Goal: Information Seeking & Learning: Learn about a topic

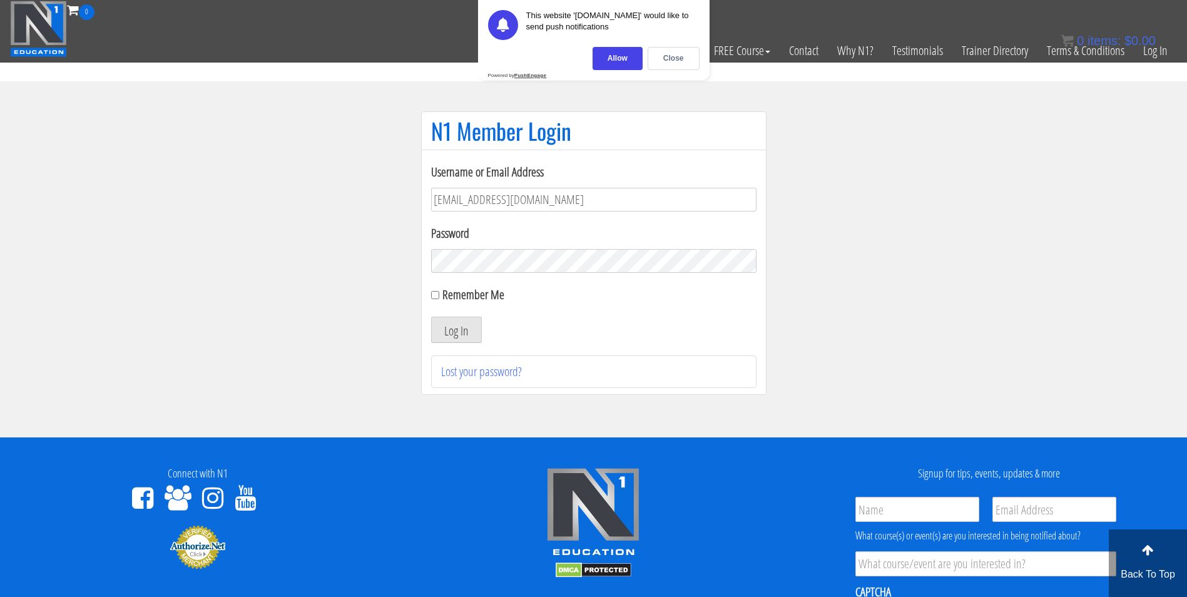
type input "[EMAIL_ADDRESS][DOMAIN_NAME]"
click at [431, 317] on button "Log In" at bounding box center [456, 330] width 51 height 26
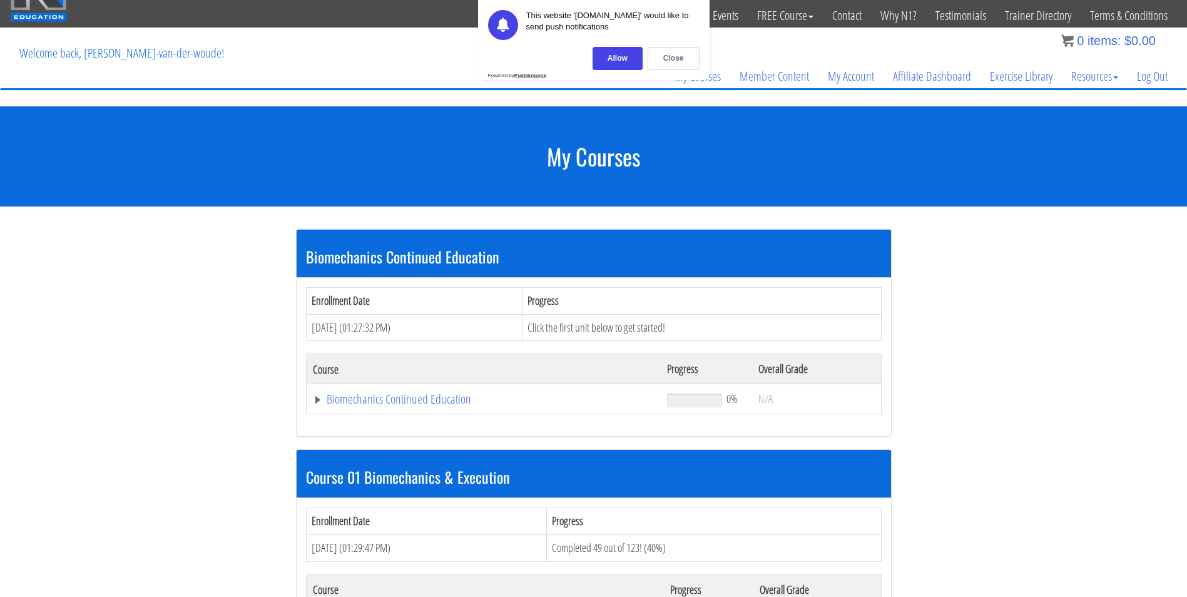
scroll to position [125, 0]
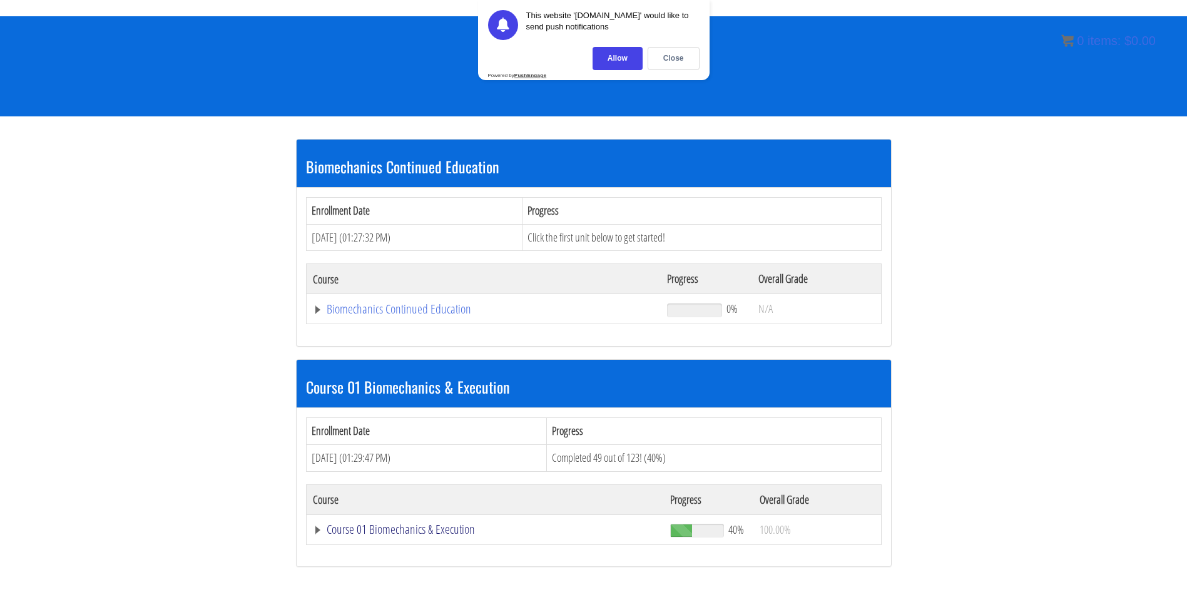
click at [415, 527] on link "Course 01 Biomechanics & Execution" at bounding box center [485, 529] width 345 height 13
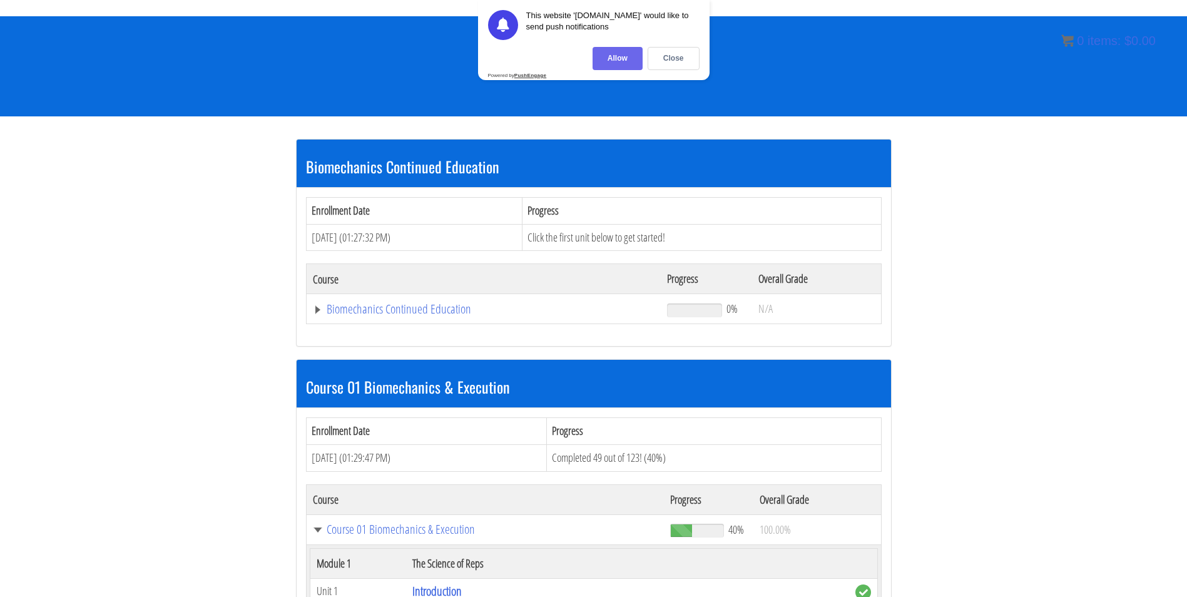
click at [611, 56] on div "Allow" at bounding box center [617, 58] width 50 height 23
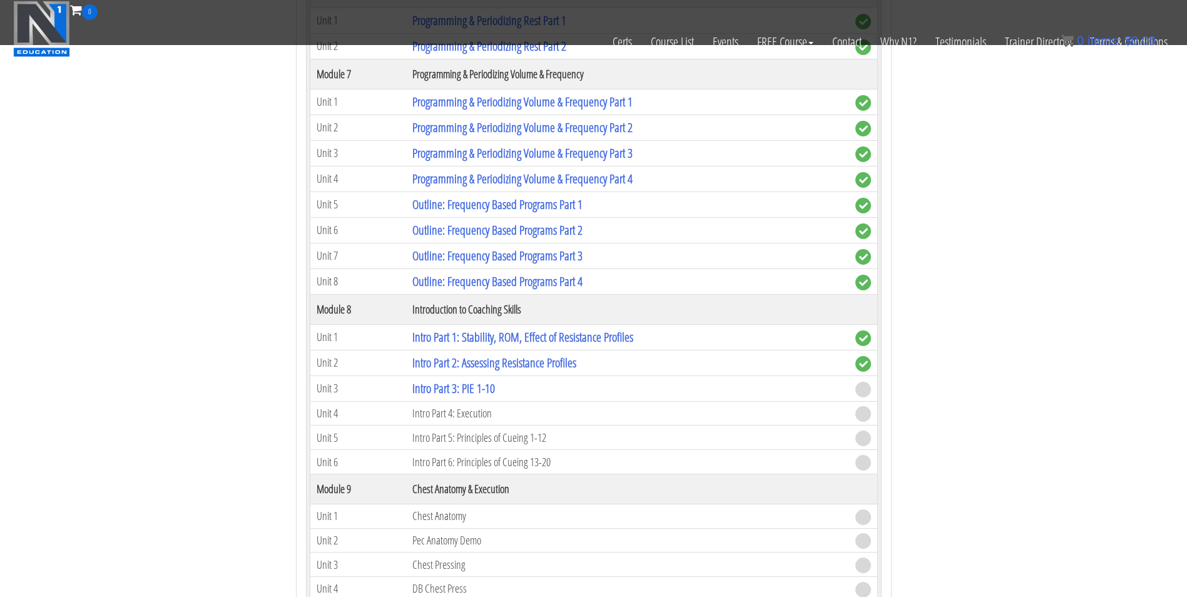
scroll to position [1752, 0]
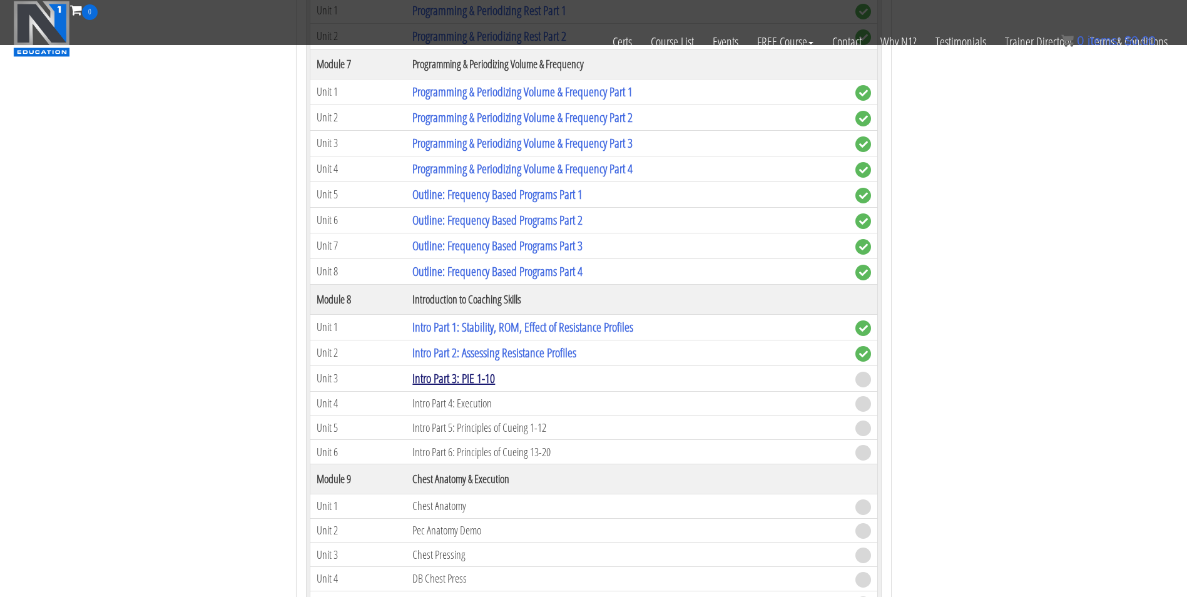
click at [484, 381] on link "Intro Part 3: PIE 1-10" at bounding box center [453, 378] width 83 height 17
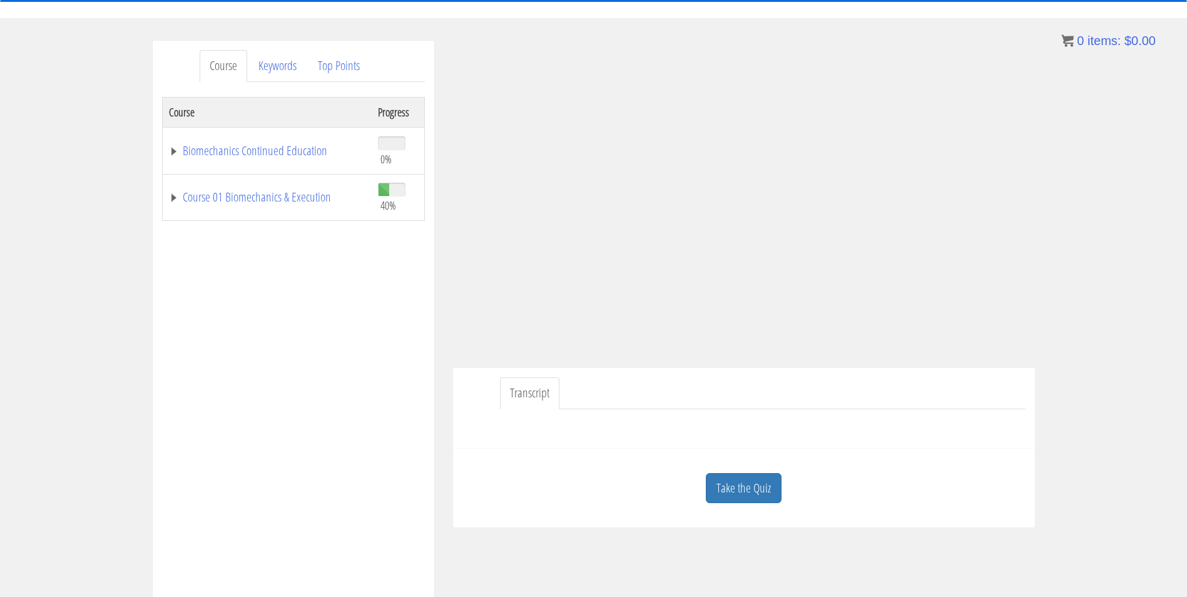
scroll to position [69, 0]
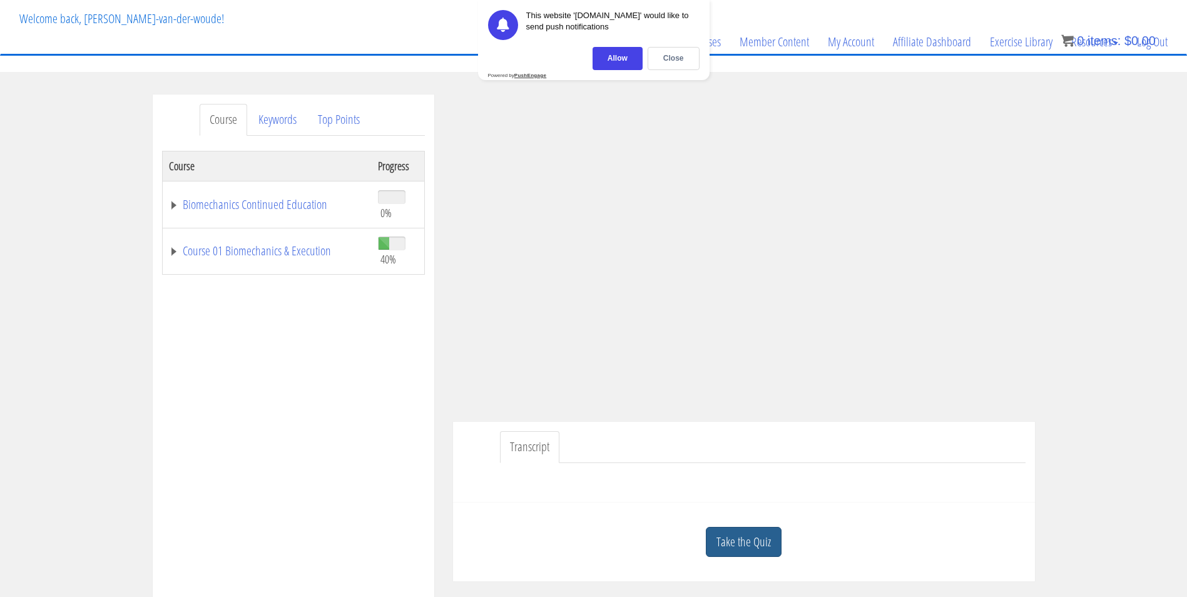
click at [762, 532] on link "Take the Quiz" at bounding box center [744, 542] width 76 height 31
